Goal: Information Seeking & Learning: Learn about a topic

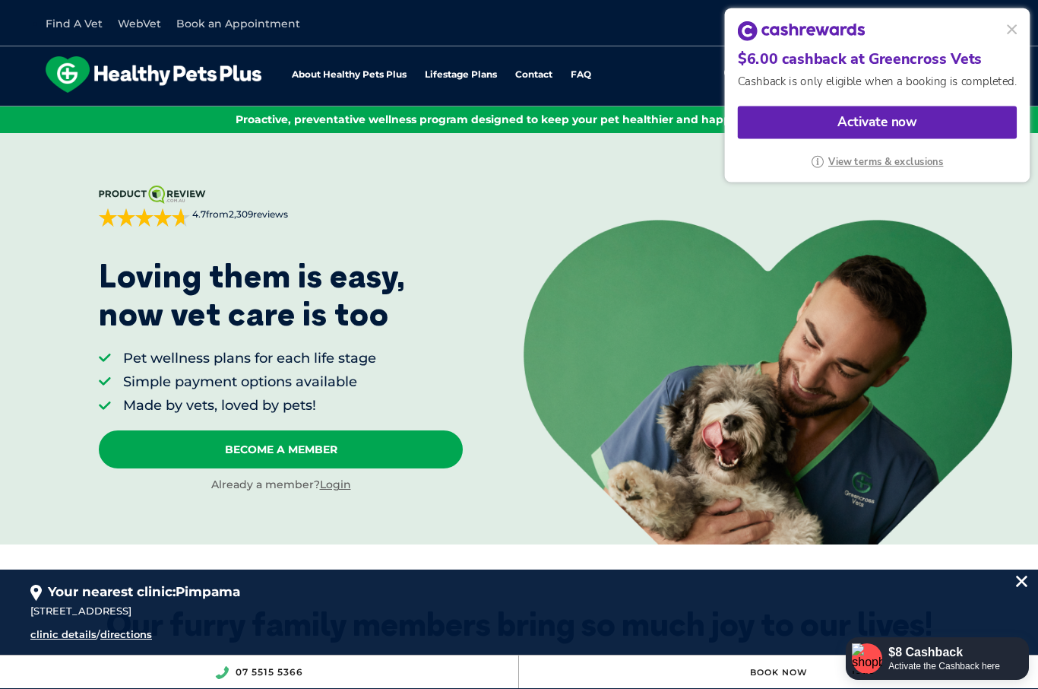
click at [1013, 28] on button at bounding box center [1013, 30] width 20 height 20
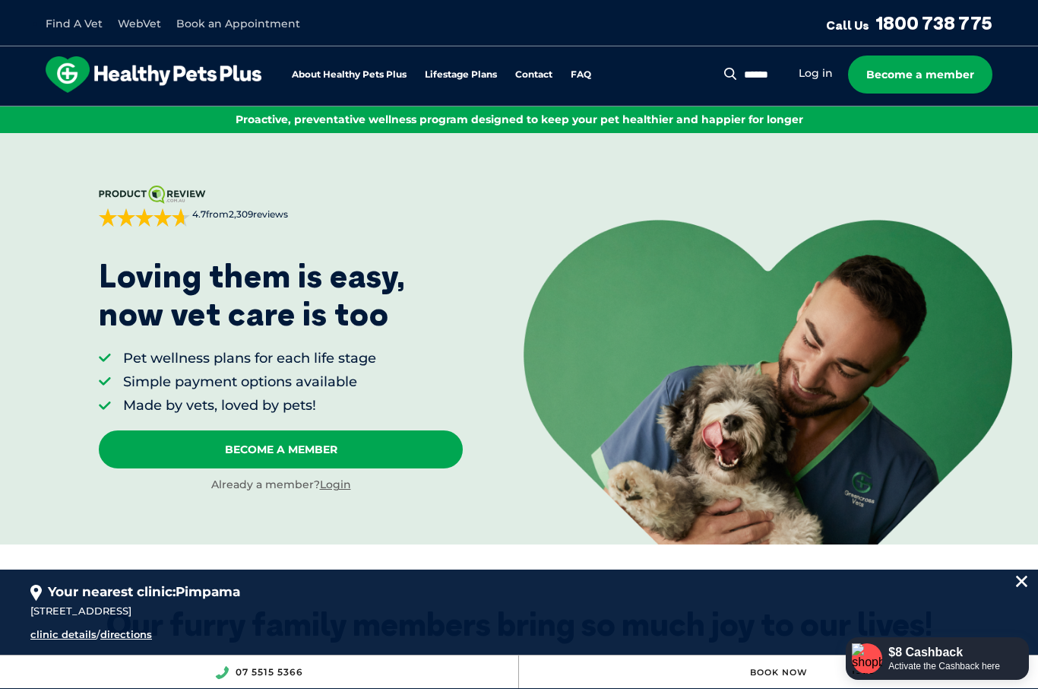
click at [244, 19] on link "Book an Appointment" at bounding box center [238, 24] width 124 height 14
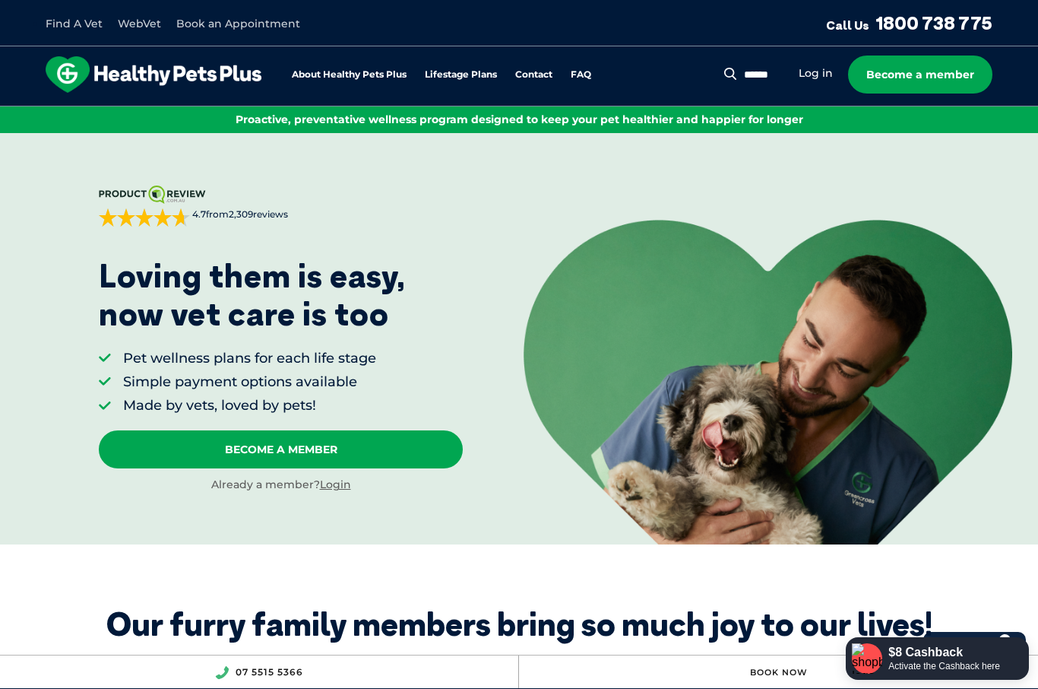
click at [823, 78] on link "Log in" at bounding box center [816, 73] width 34 height 14
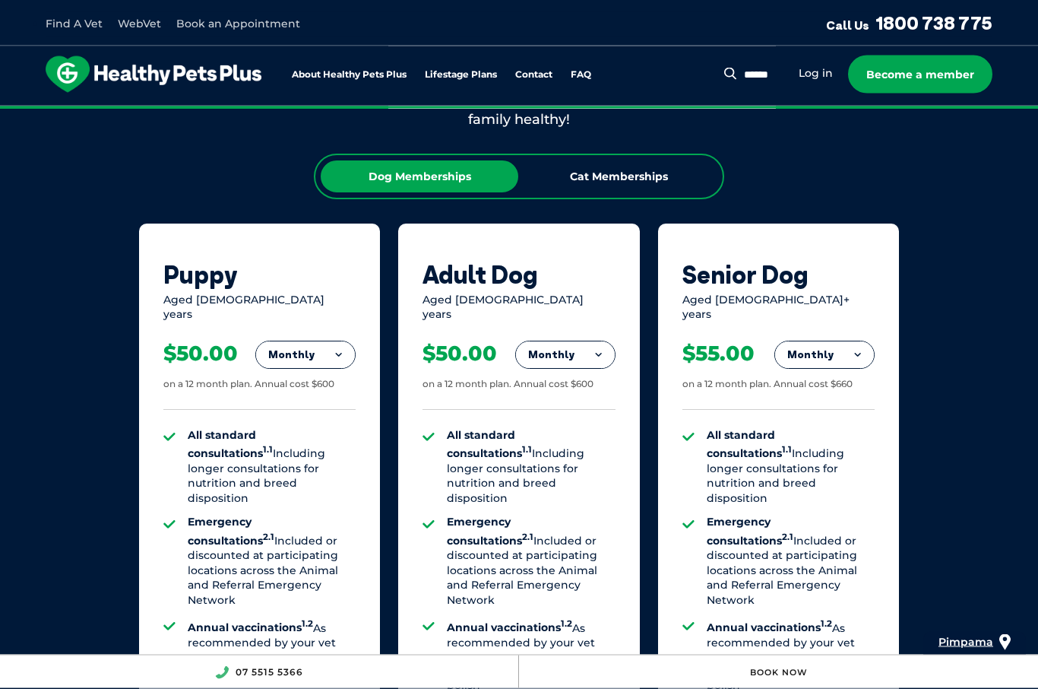
scroll to position [913, 0]
click at [644, 176] on div "Cat Memberships" at bounding box center [619, 176] width 198 height 32
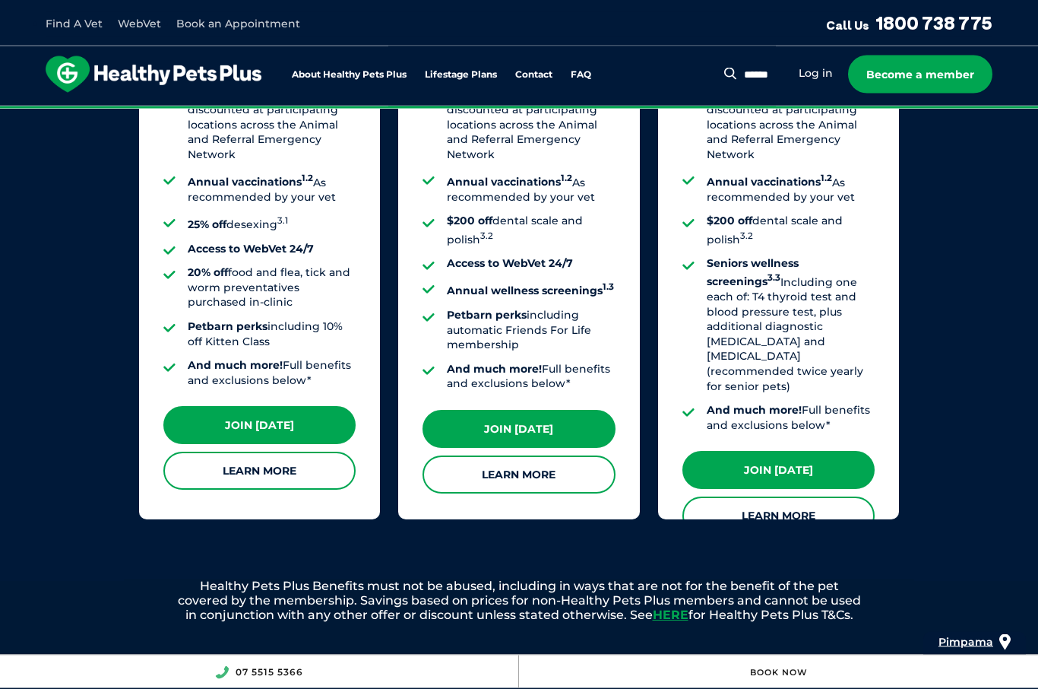
scroll to position [1358, 0]
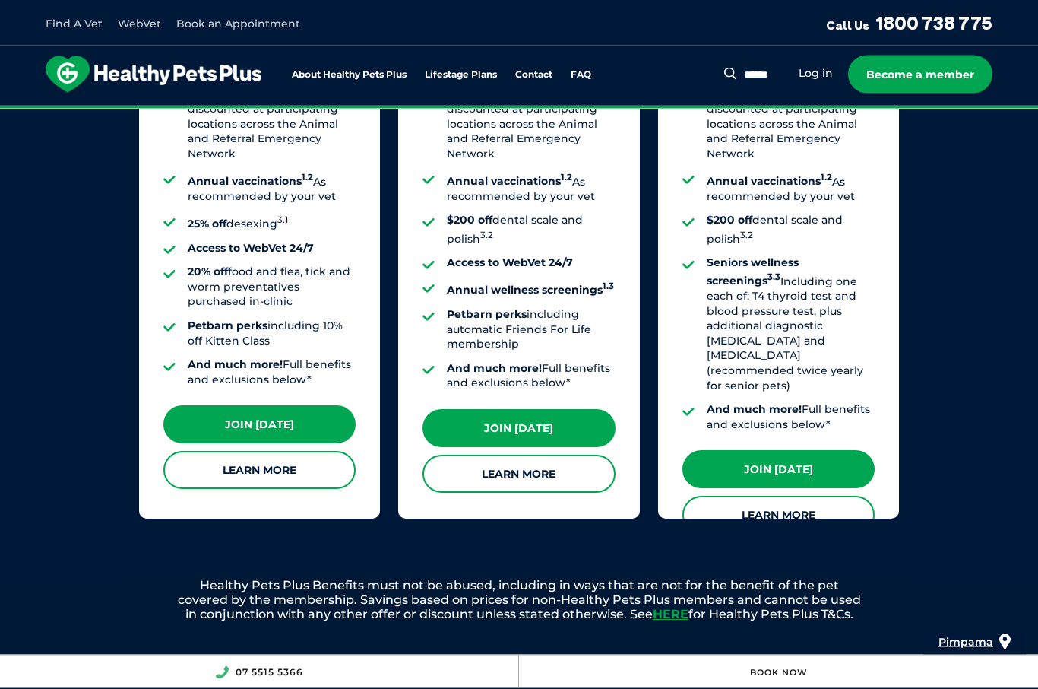
click at [832, 496] on link "Learn More" at bounding box center [779, 515] width 192 height 38
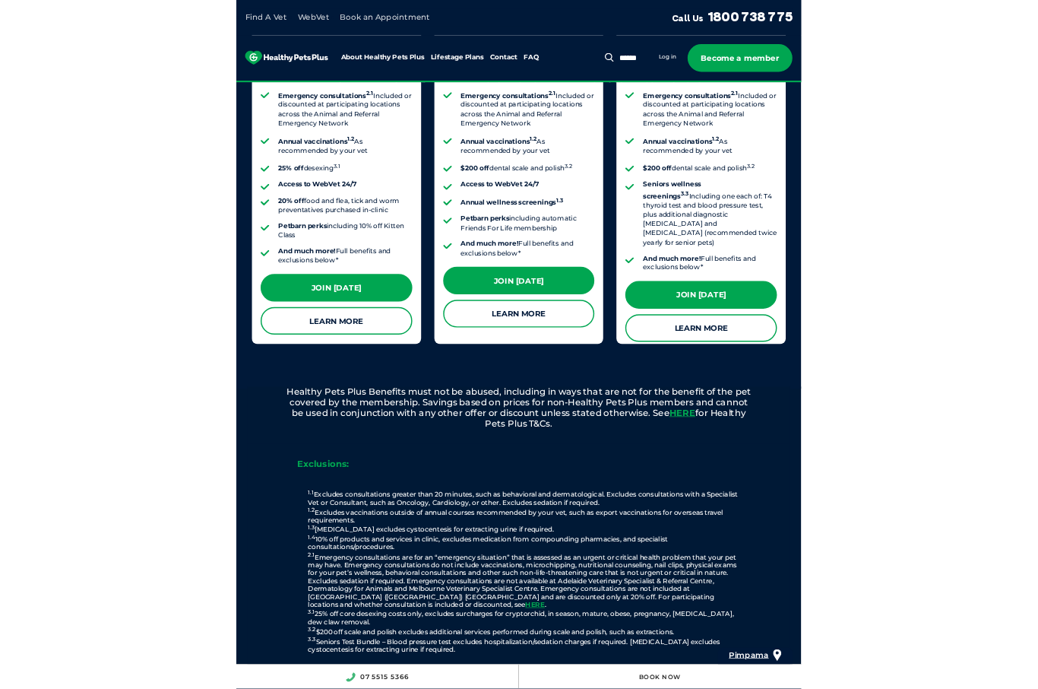
scroll to position [1441, 0]
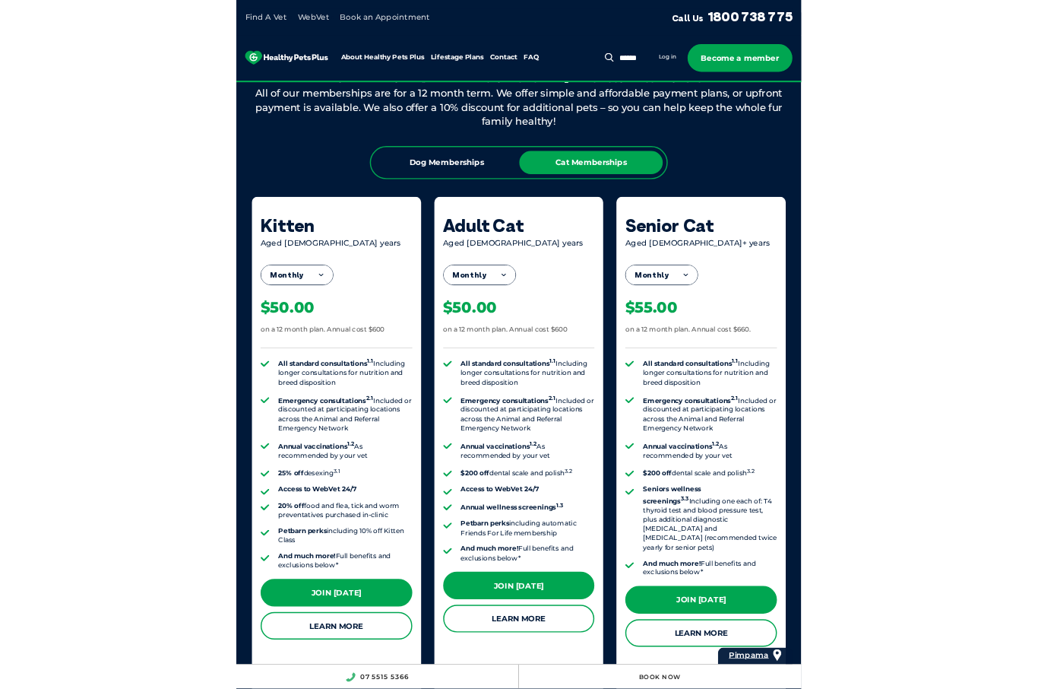
scroll to position [968, 0]
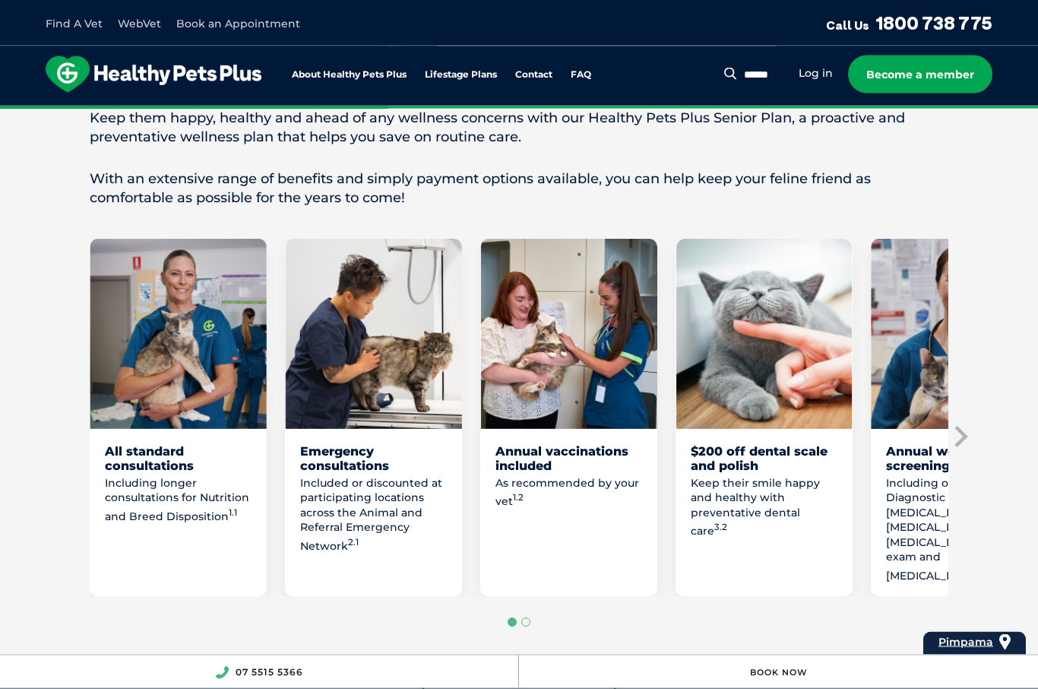
scroll to position [766, 0]
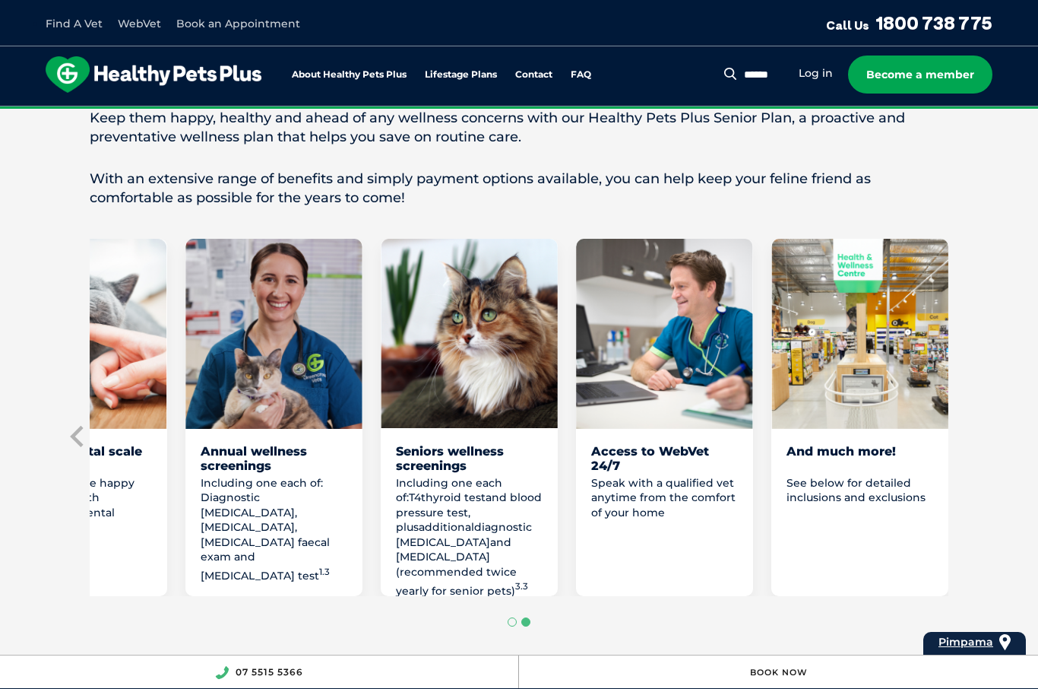
click at [669, 476] on p "Speak with a qualified vet anytime from the comfort of your home" at bounding box center [664, 498] width 147 height 45
click at [684, 381] on img "7 of 8" at bounding box center [664, 334] width 177 height 190
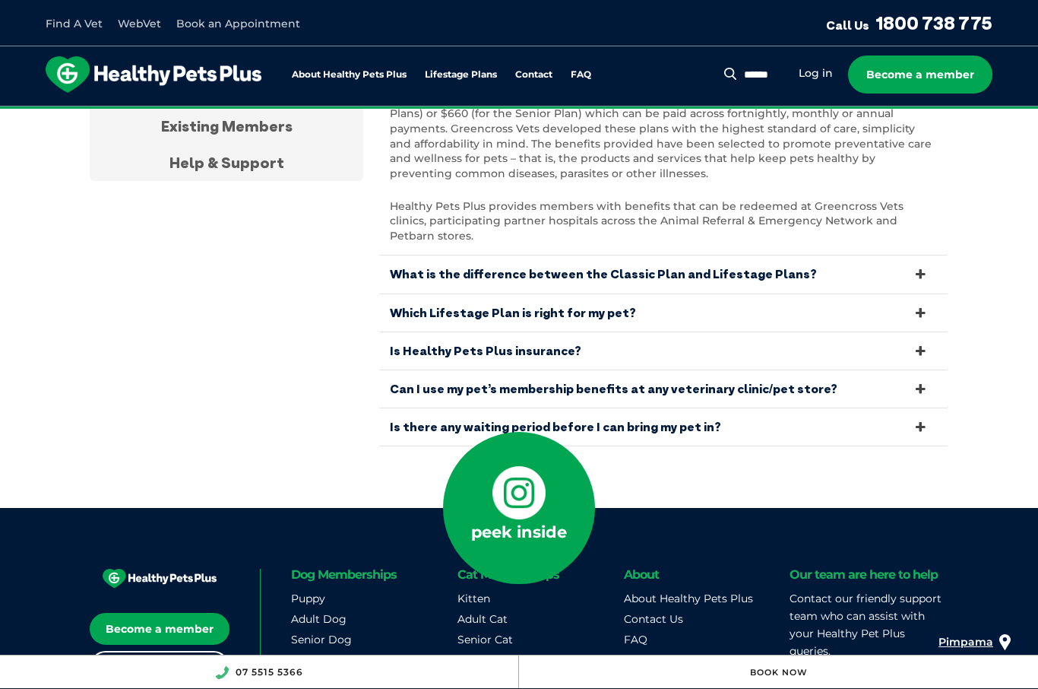
scroll to position [5129, 0]
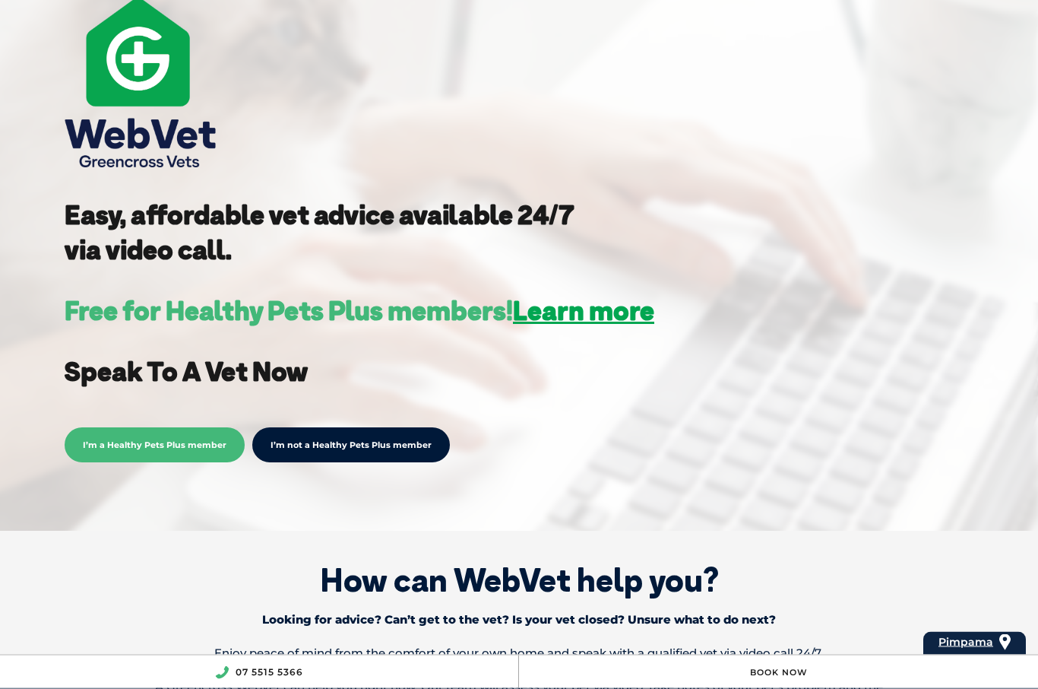
scroll to position [218, 0]
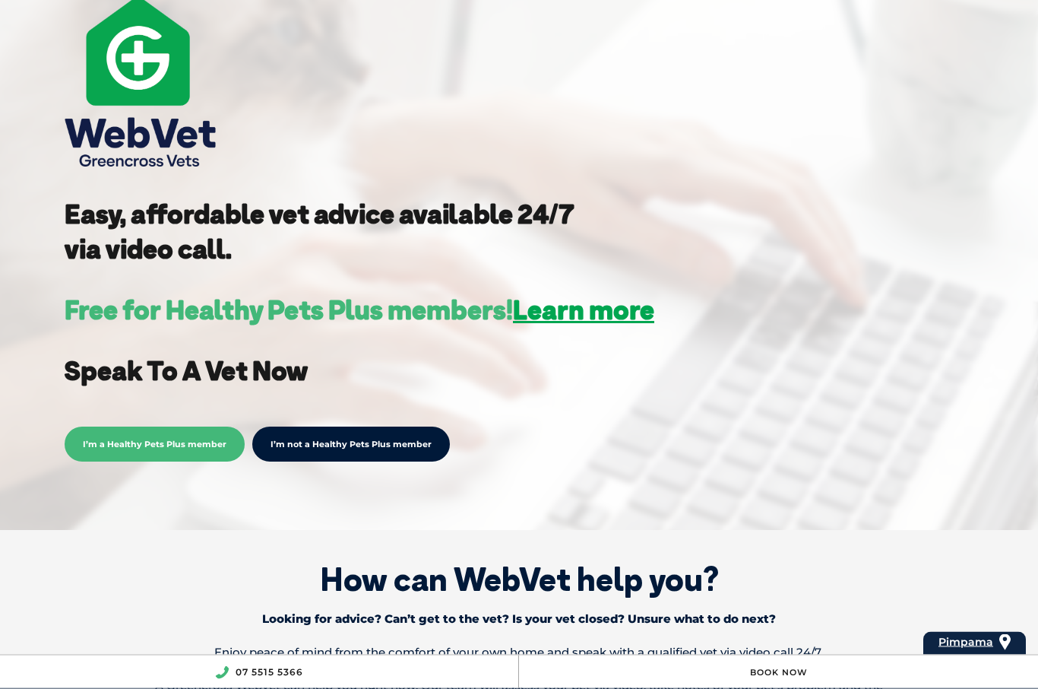
click at [174, 449] on span "I’m a Healthy Pets Plus member" at bounding box center [155, 444] width 180 height 35
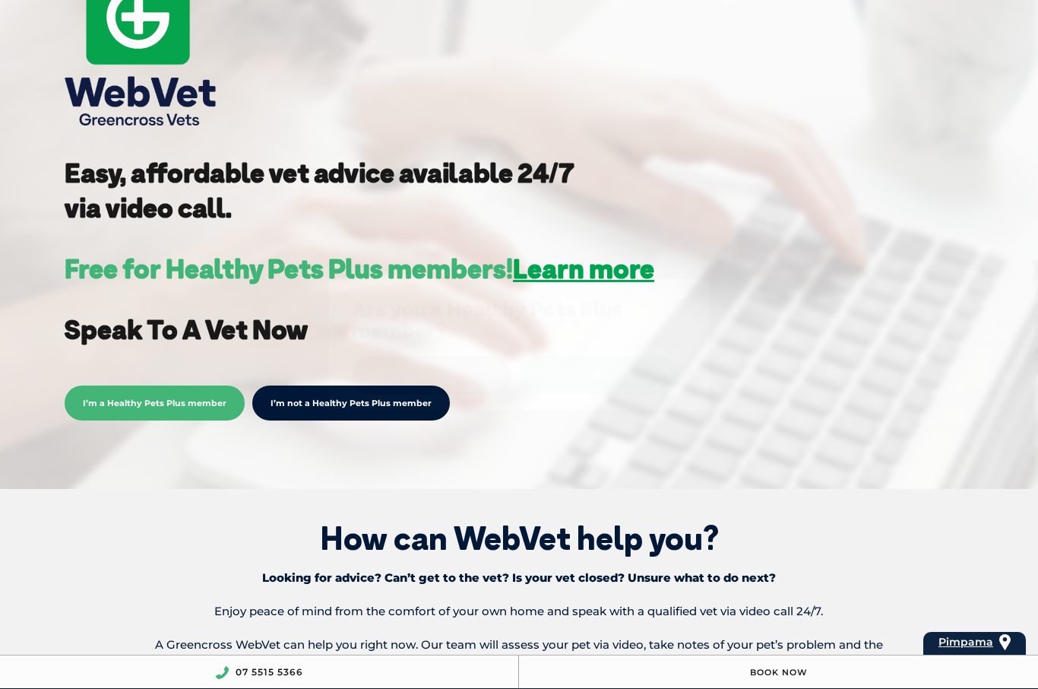
scroll to position [271, 0]
